Goal: Task Accomplishment & Management: Manage account settings

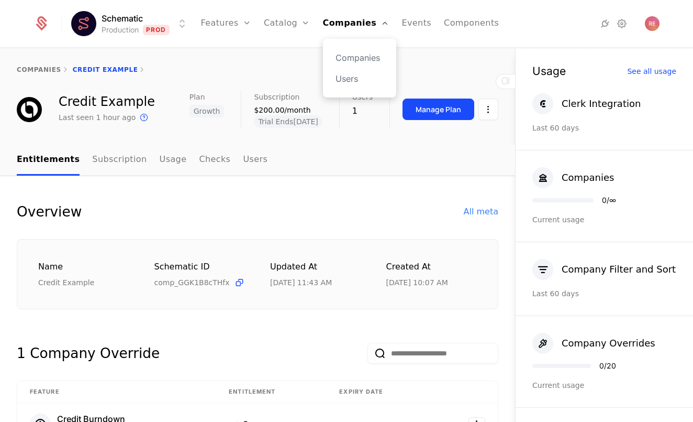
scroll to position [130, 0]
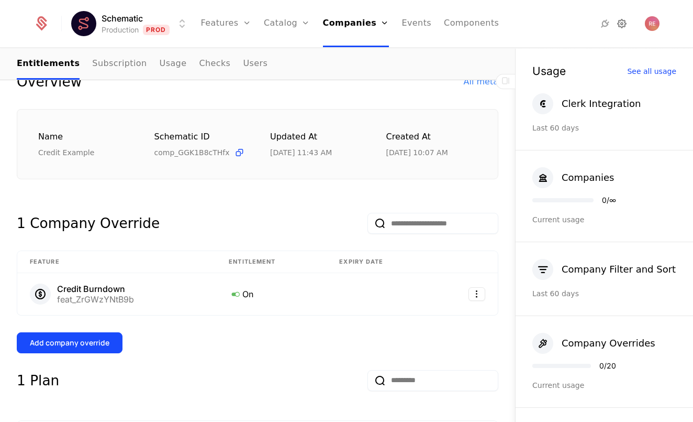
click at [626, 22] on icon at bounding box center [622, 23] width 13 height 13
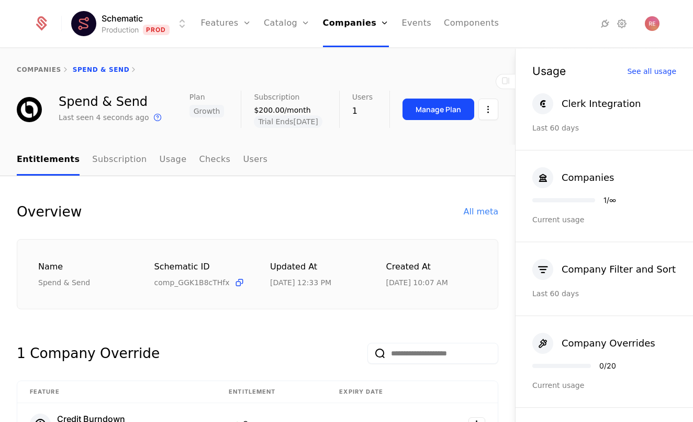
click at [114, 22] on html "Schematic Production Prod Features Features Flags Catalog Plans Add Ons Credits…" at bounding box center [346, 211] width 693 height 422
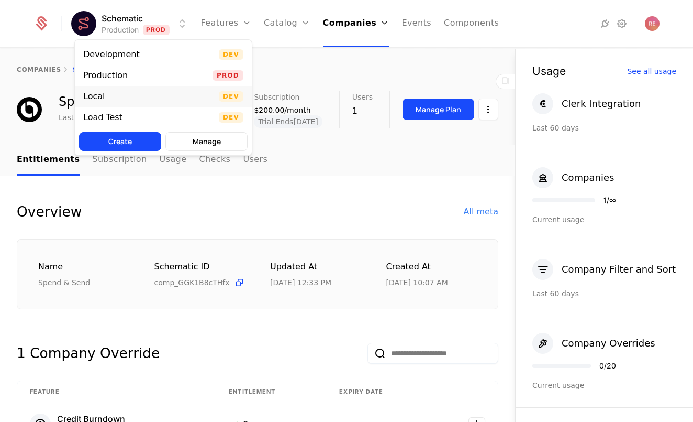
click at [104, 95] on div "Local" at bounding box center [98, 96] width 30 height 10
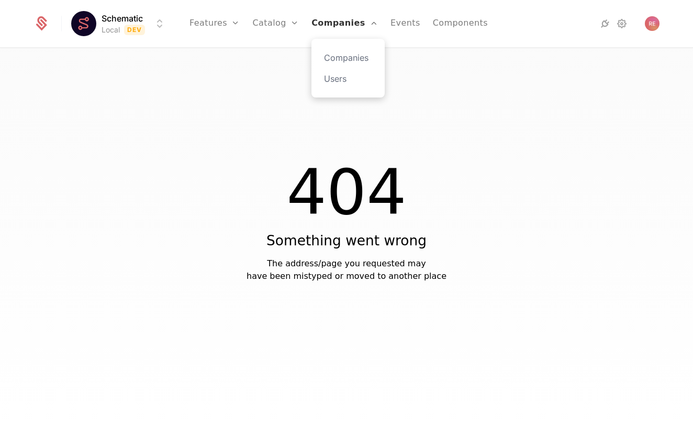
click at [330, 29] on link "Companies" at bounding box center [345, 23] width 67 height 47
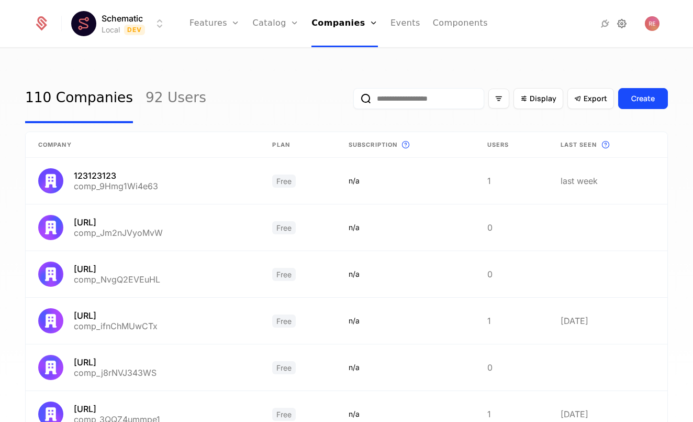
click at [625, 25] on icon at bounding box center [622, 23] width 13 height 13
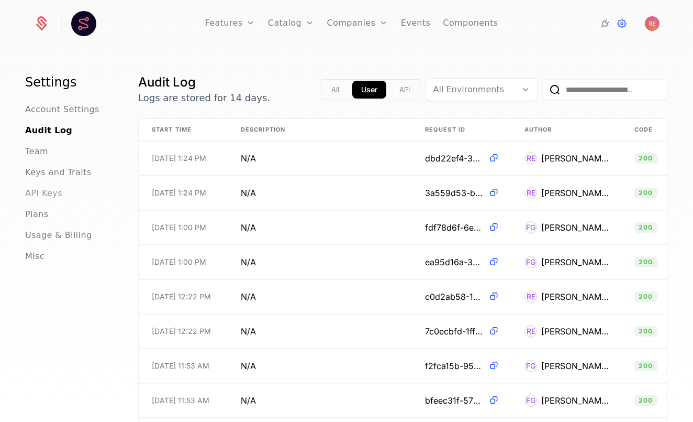
click at [48, 189] on span "API Keys" at bounding box center [43, 193] width 37 height 13
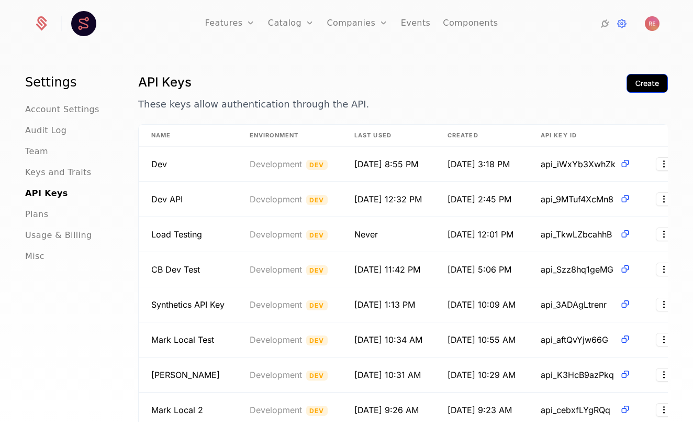
scroll to position [-1, 0]
click at [649, 92] on button "Create" at bounding box center [647, 83] width 41 height 19
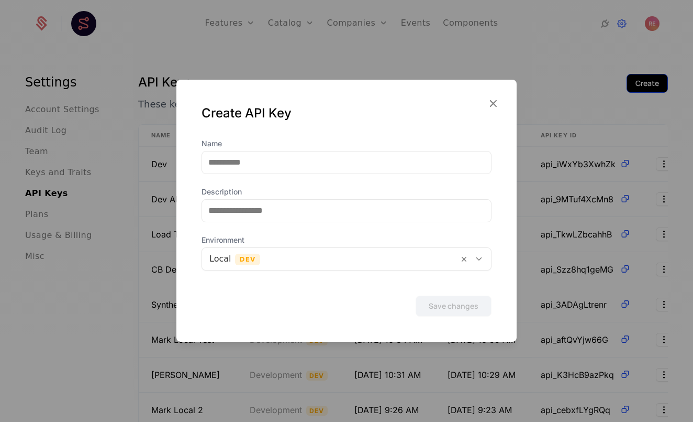
scroll to position [0, 0]
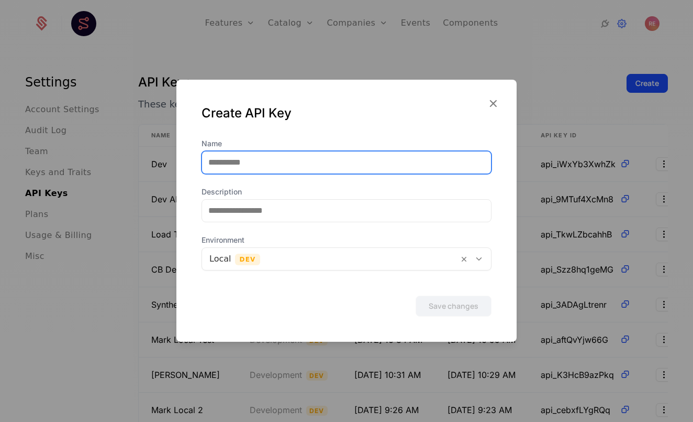
click at [359, 156] on input "Name" at bounding box center [346, 162] width 289 height 22
type input "*"
type input "********"
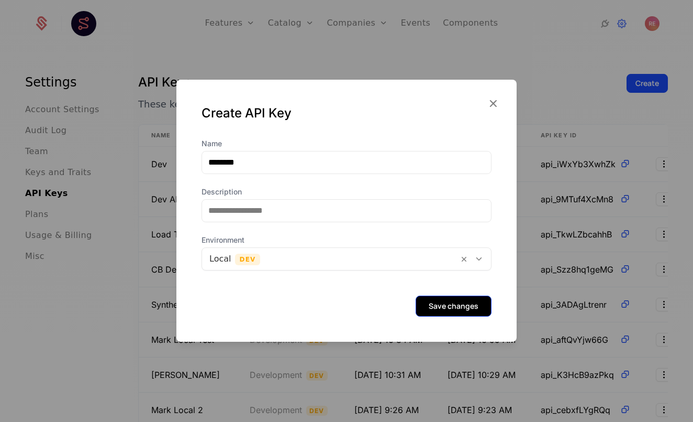
click at [477, 311] on button "Save changes" at bounding box center [454, 305] width 76 height 21
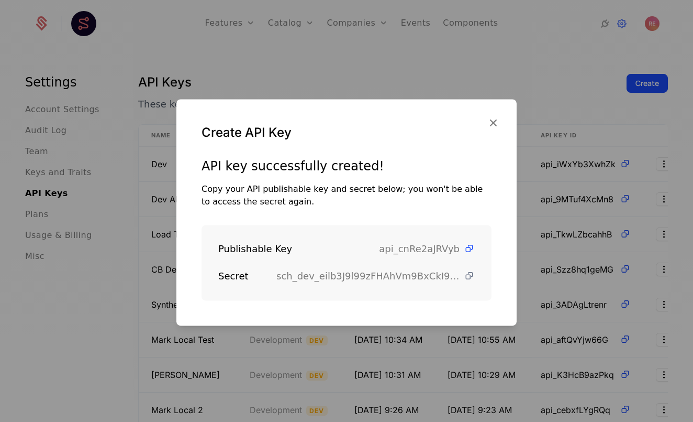
click at [469, 275] on icon at bounding box center [469, 275] width 11 height 11
click at [496, 116] on icon "button" at bounding box center [494, 123] width 14 height 14
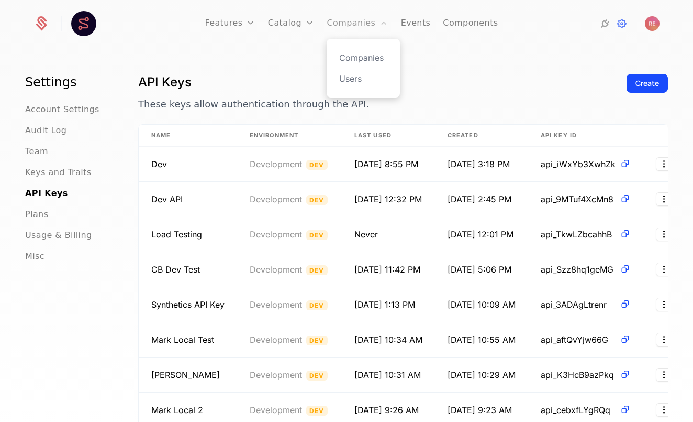
click at [357, 28] on link "Companies" at bounding box center [357, 23] width 61 height 47
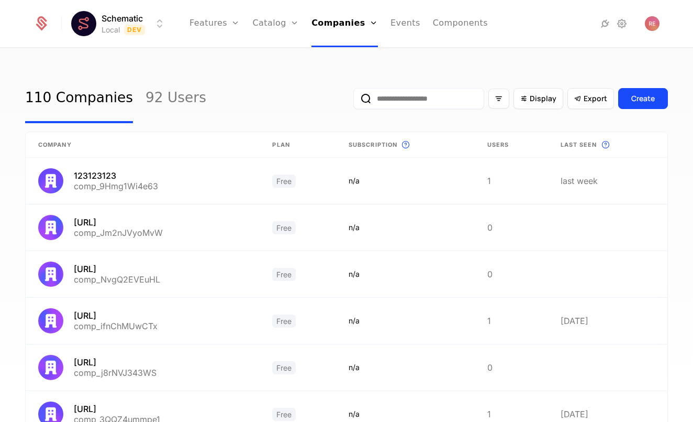
click at [150, 17] on html "Schematic Local Dev Features Features Flags Catalog Plans Add Ons Credits Confi…" at bounding box center [346, 211] width 693 height 422
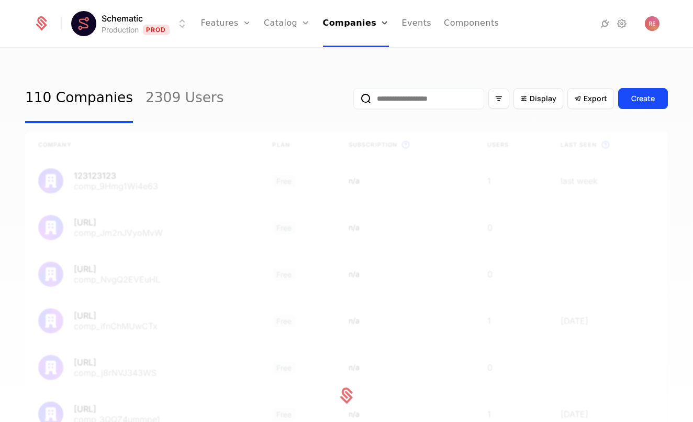
click at [116, 69] on div "110 Companies 2309 Users Display Export Create Company Plan Subscription This i…" at bounding box center [346, 238] width 693 height 379
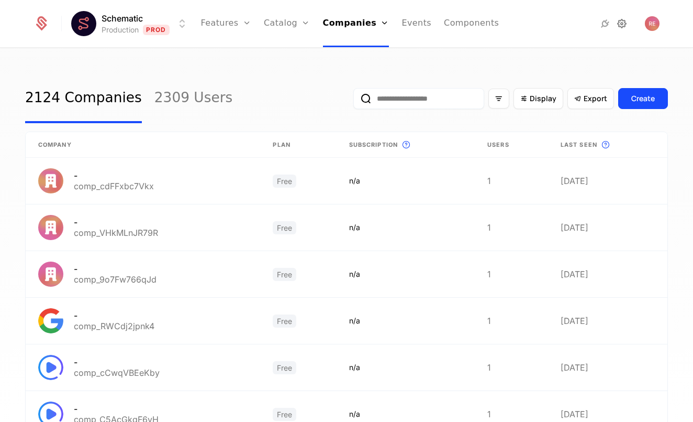
click at [624, 21] on icon at bounding box center [622, 23] width 13 height 13
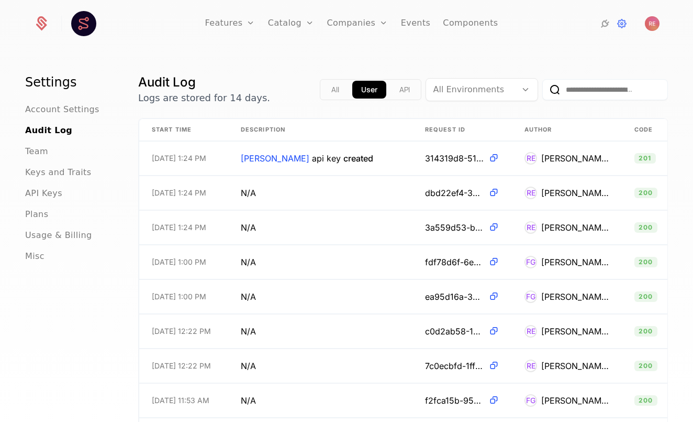
click at [46, 200] on ul "Account Settings Audit Log Team Keys and Traits API Keys Plans Usage & Billing …" at bounding box center [69, 182] width 88 height 159
click at [40, 197] on span "API Keys" at bounding box center [43, 193] width 37 height 13
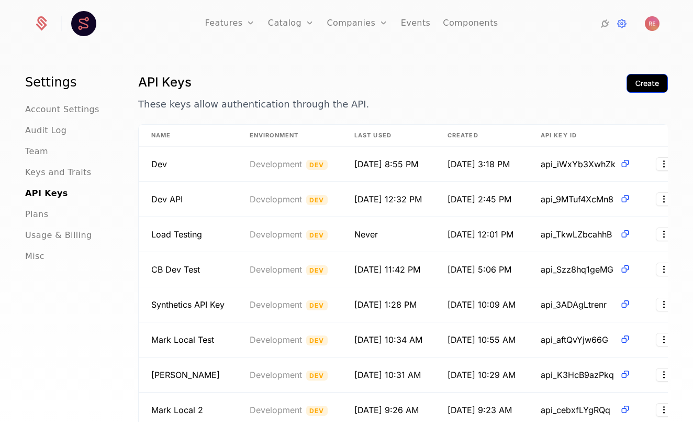
click at [643, 88] on div "Create" at bounding box center [648, 83] width 24 height 10
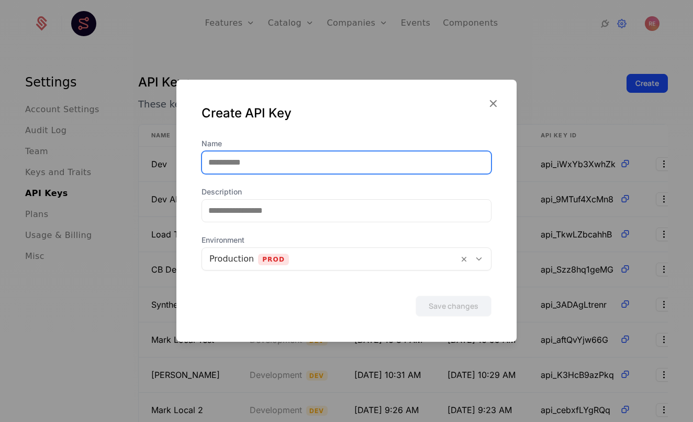
click at [247, 164] on input "Name" at bounding box center [346, 162] width 289 height 22
type input "**********"
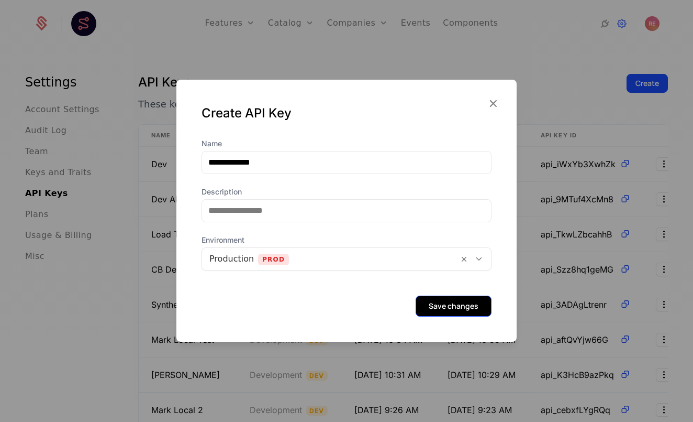
click at [433, 300] on button "Save changes" at bounding box center [454, 305] width 76 height 21
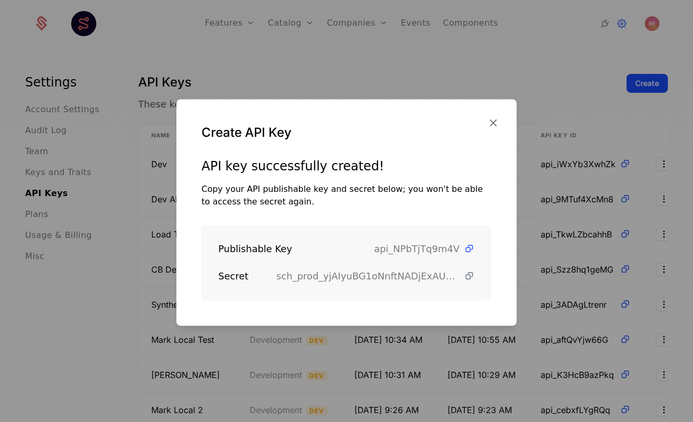
click at [469, 280] on icon at bounding box center [469, 275] width 11 height 11
click at [270, 63] on div at bounding box center [346, 211] width 693 height 422
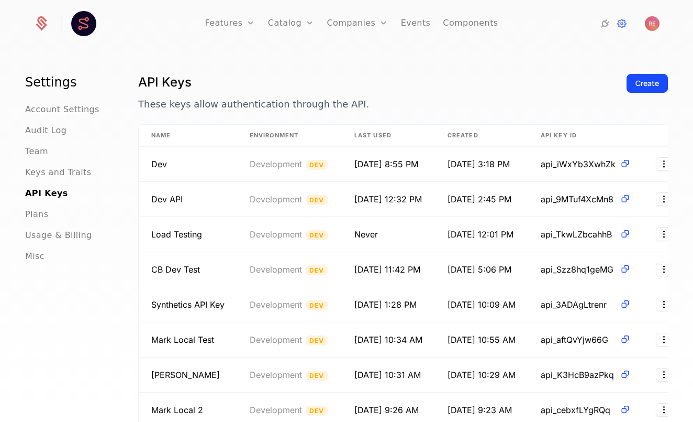
click at [144, 19] on div at bounding box center [132, 23] width 117 height 23
click at [123, 29] on div at bounding box center [132, 23] width 117 height 23
